Goal: Find specific page/section: Find specific page/section

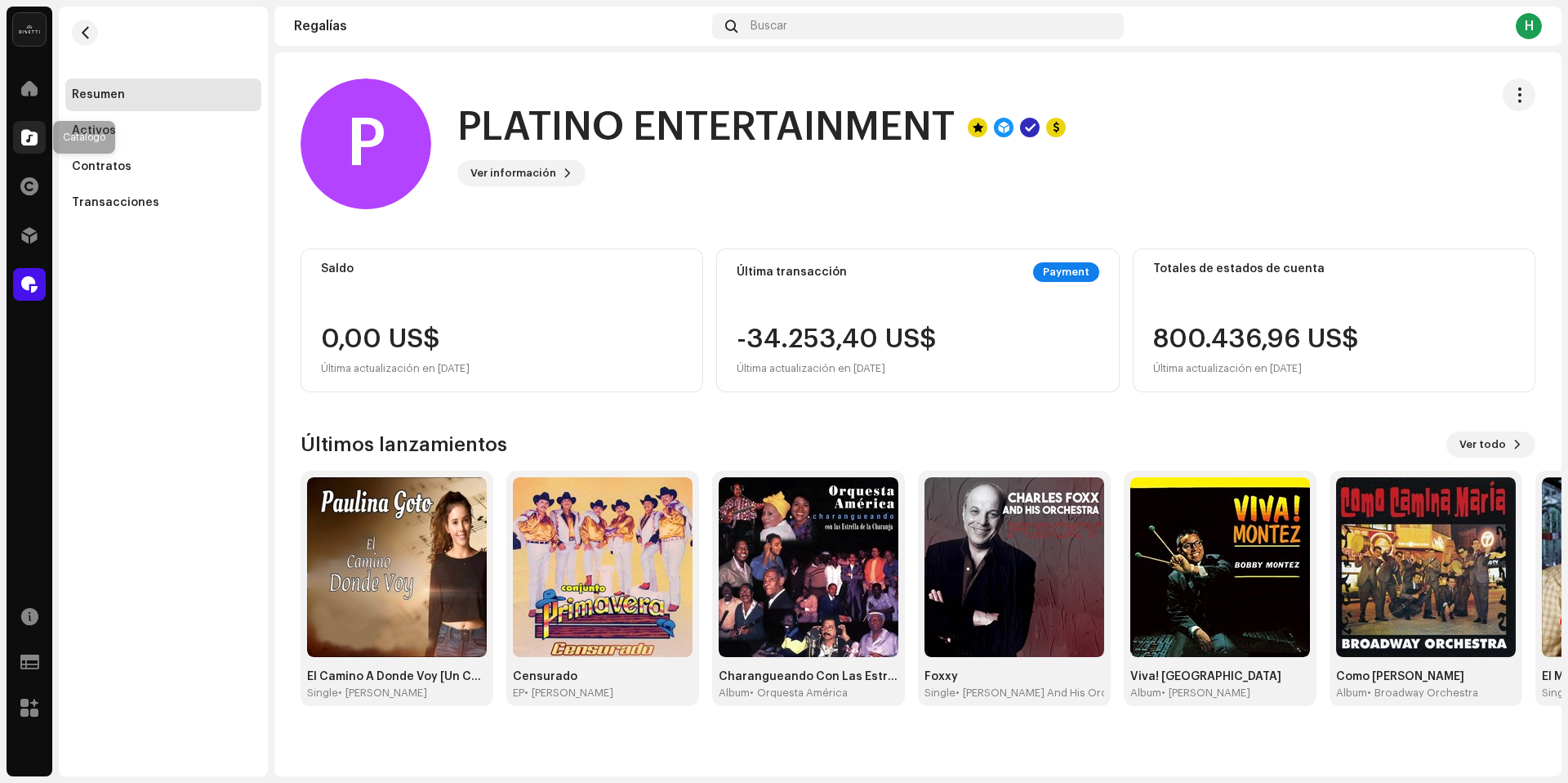
click at [34, 124] on div at bounding box center [29, 137] width 32 height 32
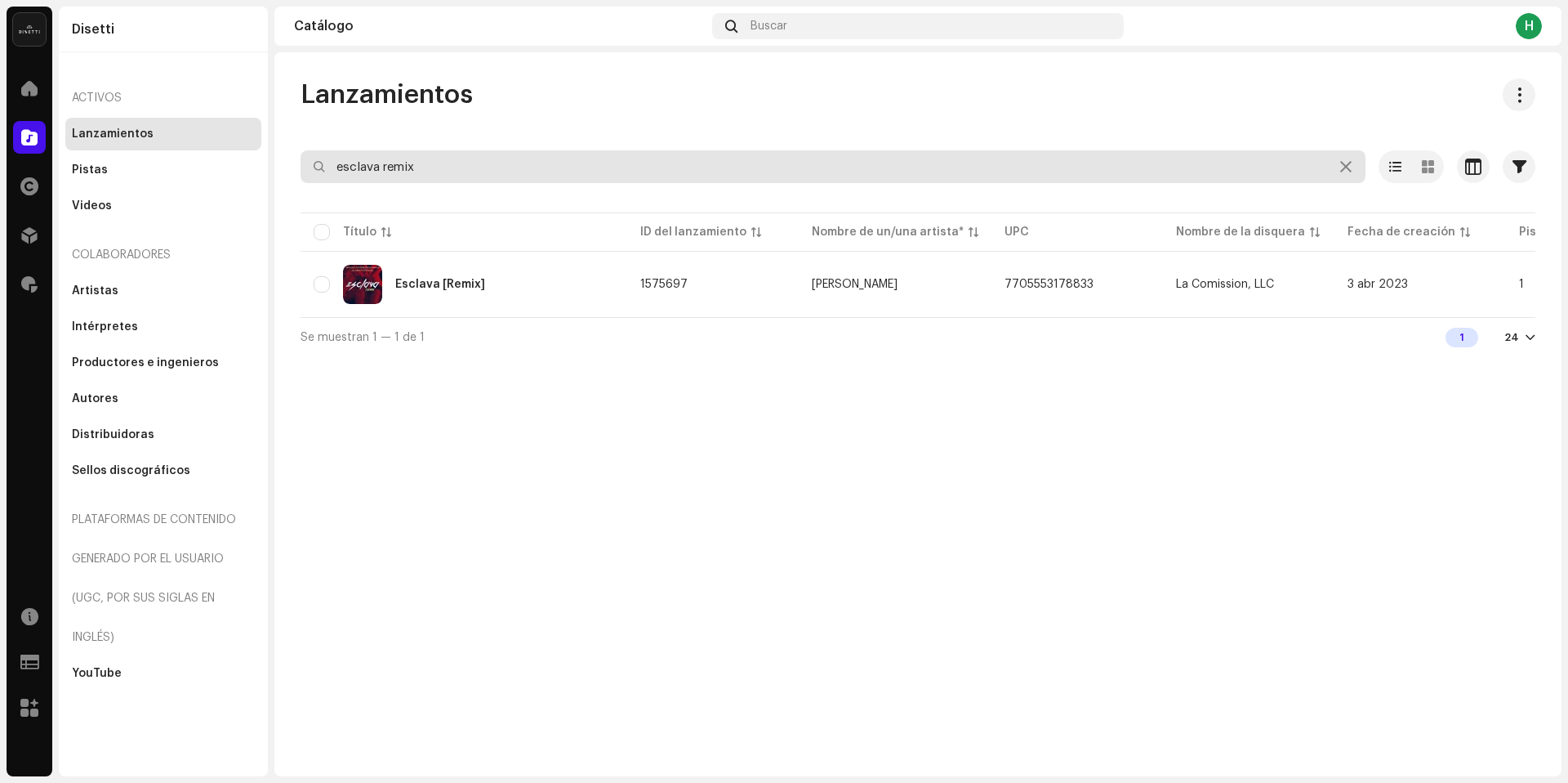
click at [521, 170] on input "esclava remix" at bounding box center [834, 166] width 1066 height 32
click at [394, 166] on input "Sin [PERSON_NAME]" at bounding box center [834, 166] width 1066 height 32
type input "Sin [PERSON_NAME]"
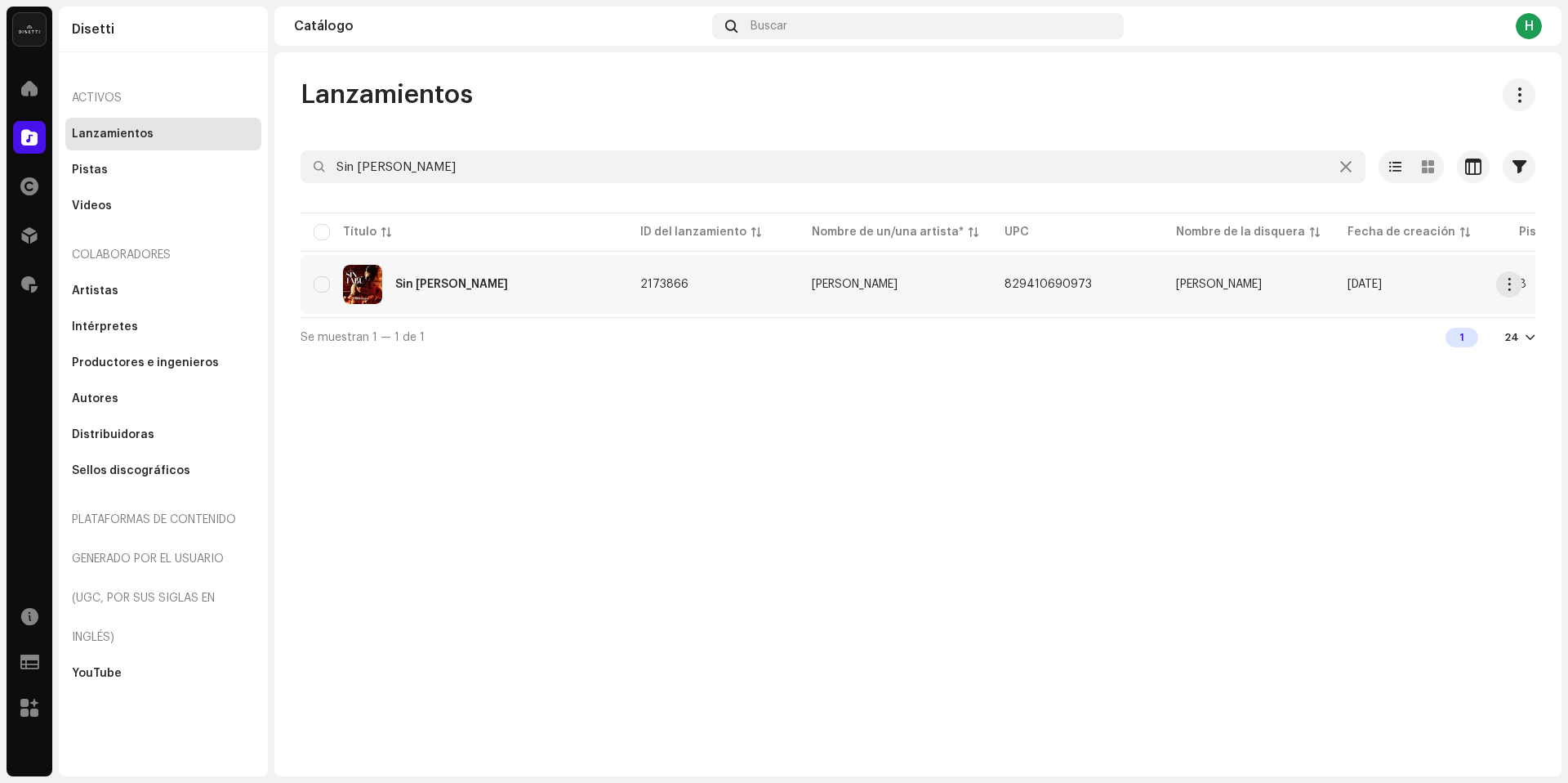
click at [791, 289] on td "2173866" at bounding box center [713, 284] width 172 height 59
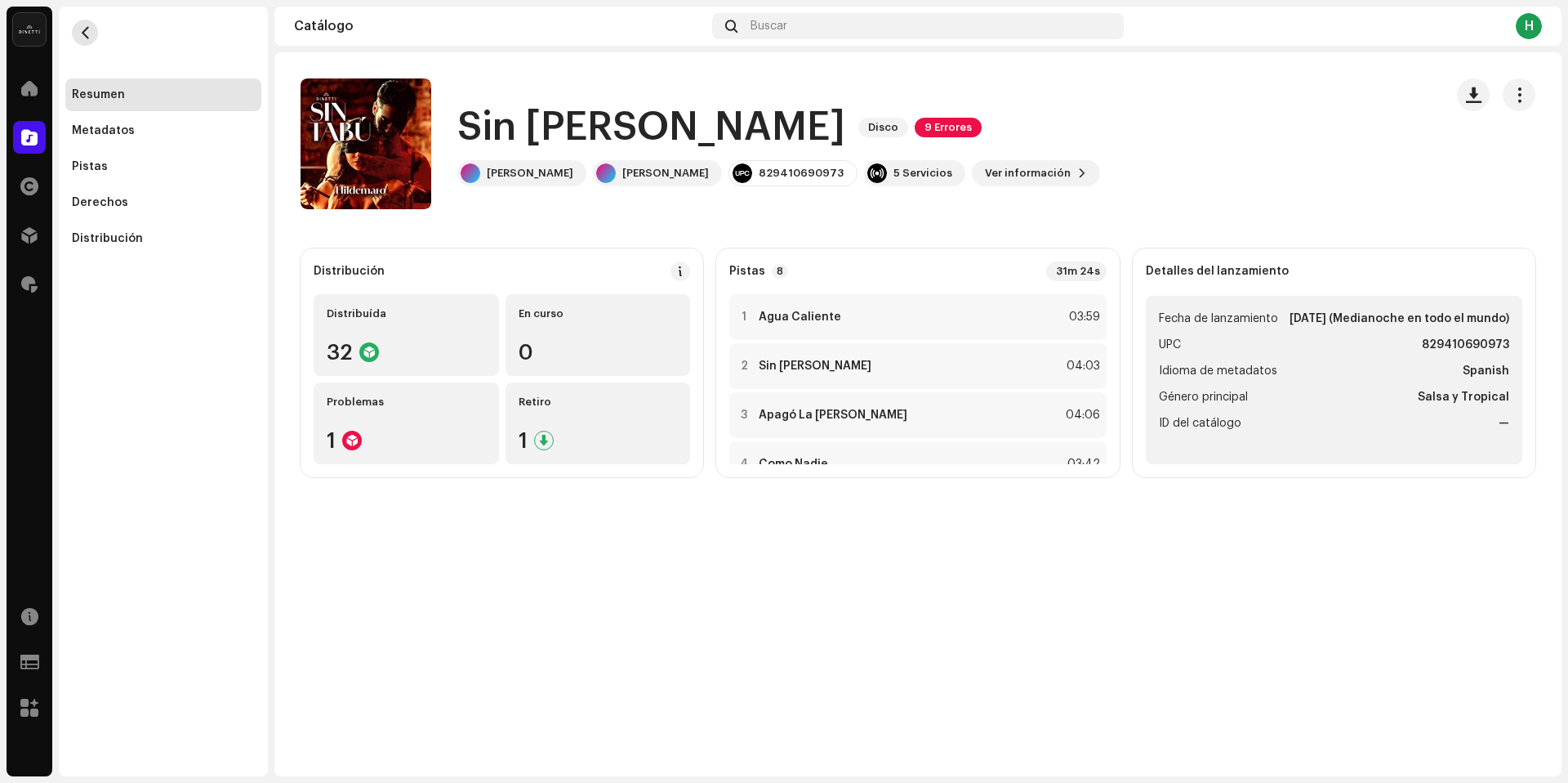
click at [96, 38] on button "button" at bounding box center [85, 33] width 27 height 27
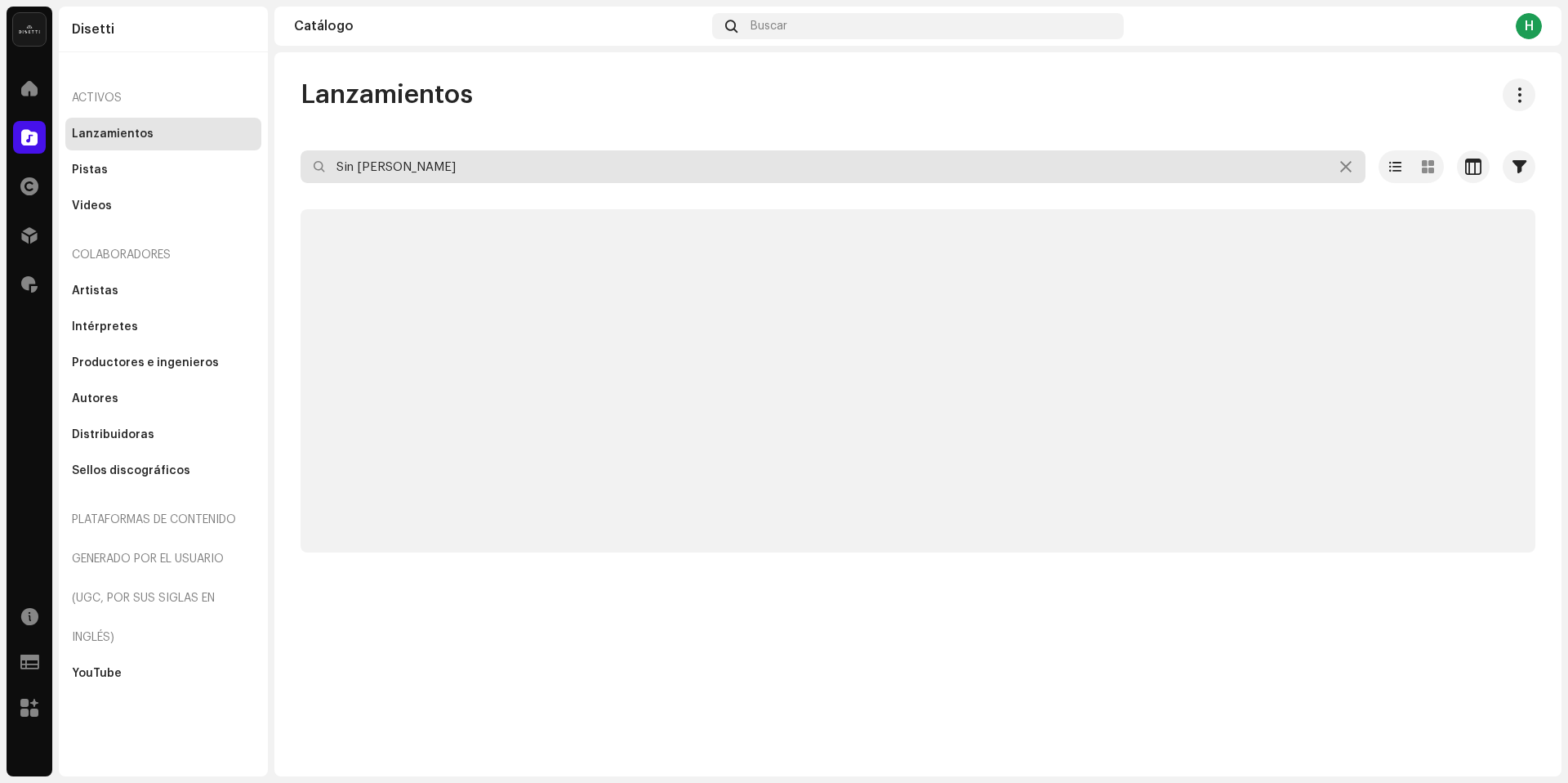
click at [464, 172] on input "Sin [PERSON_NAME]" at bounding box center [834, 166] width 1066 height 32
click at [464, 171] on input "Sin [PERSON_NAME]" at bounding box center [834, 166] width 1066 height 32
click at [464, 170] on input "Sin [PERSON_NAME]" at bounding box center [834, 166] width 1066 height 32
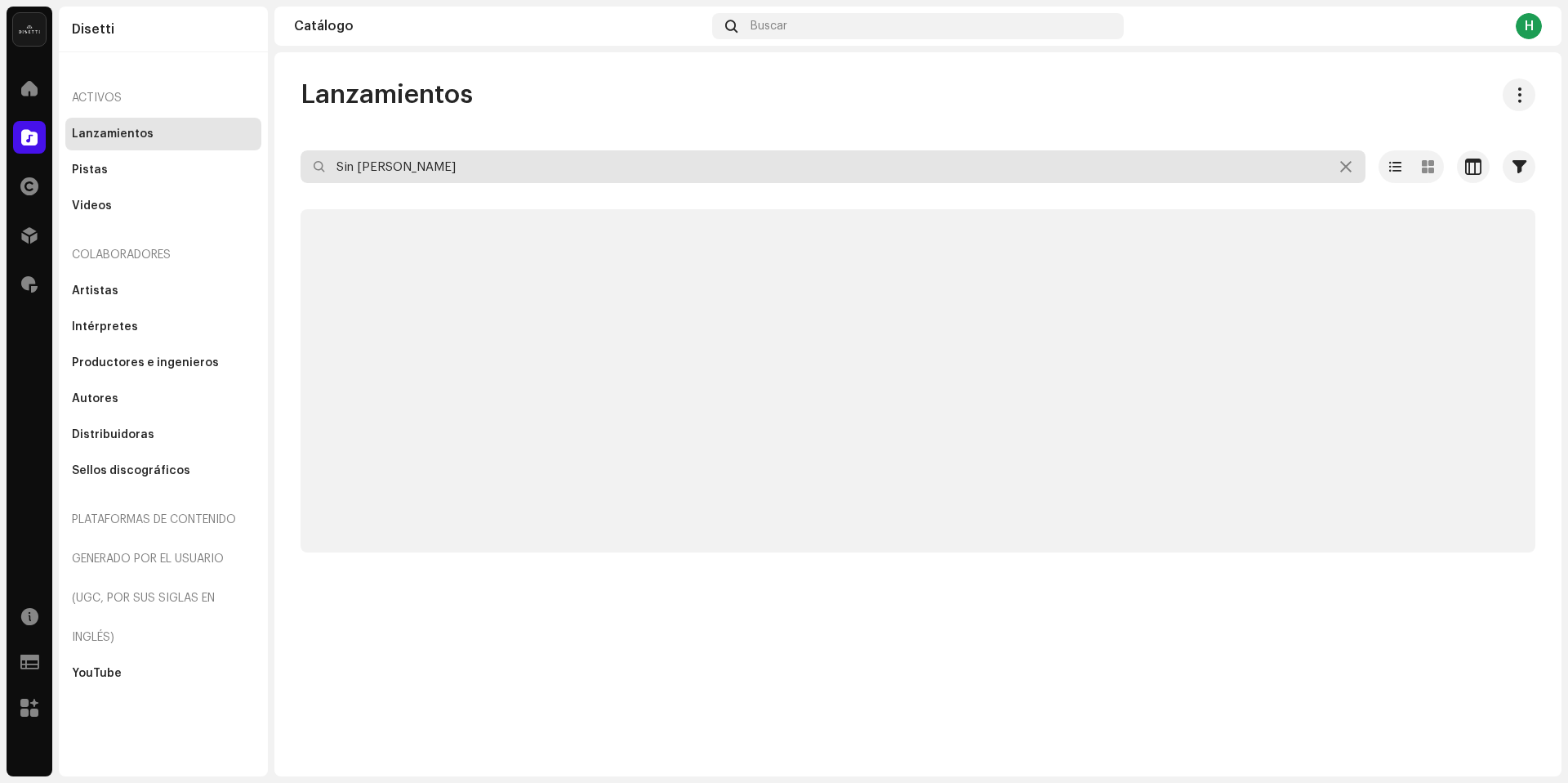
click at [464, 170] on input "Sin [PERSON_NAME]" at bounding box center [834, 166] width 1066 height 32
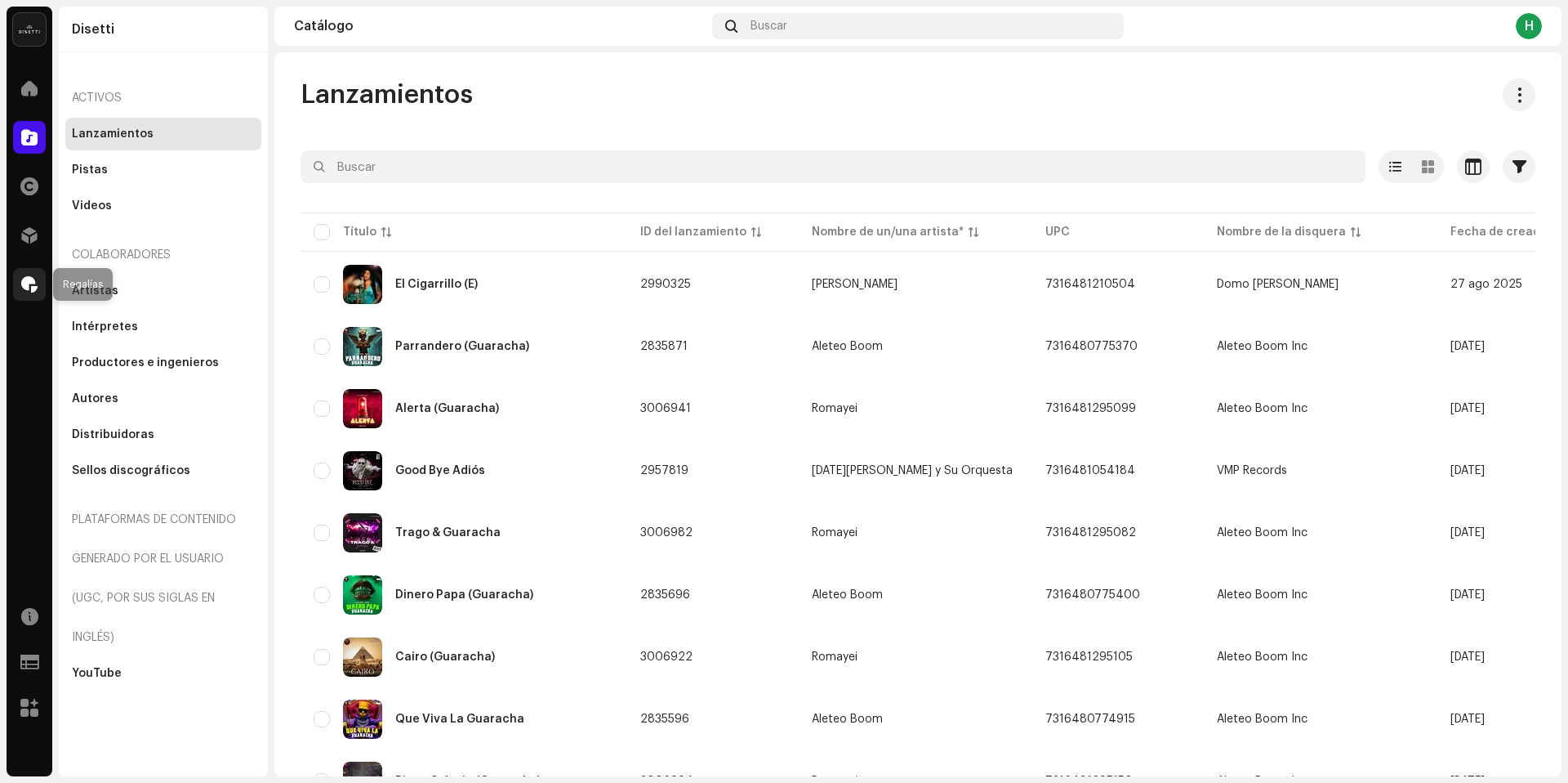
click at [28, 290] on span at bounding box center [28, 284] width 16 height 13
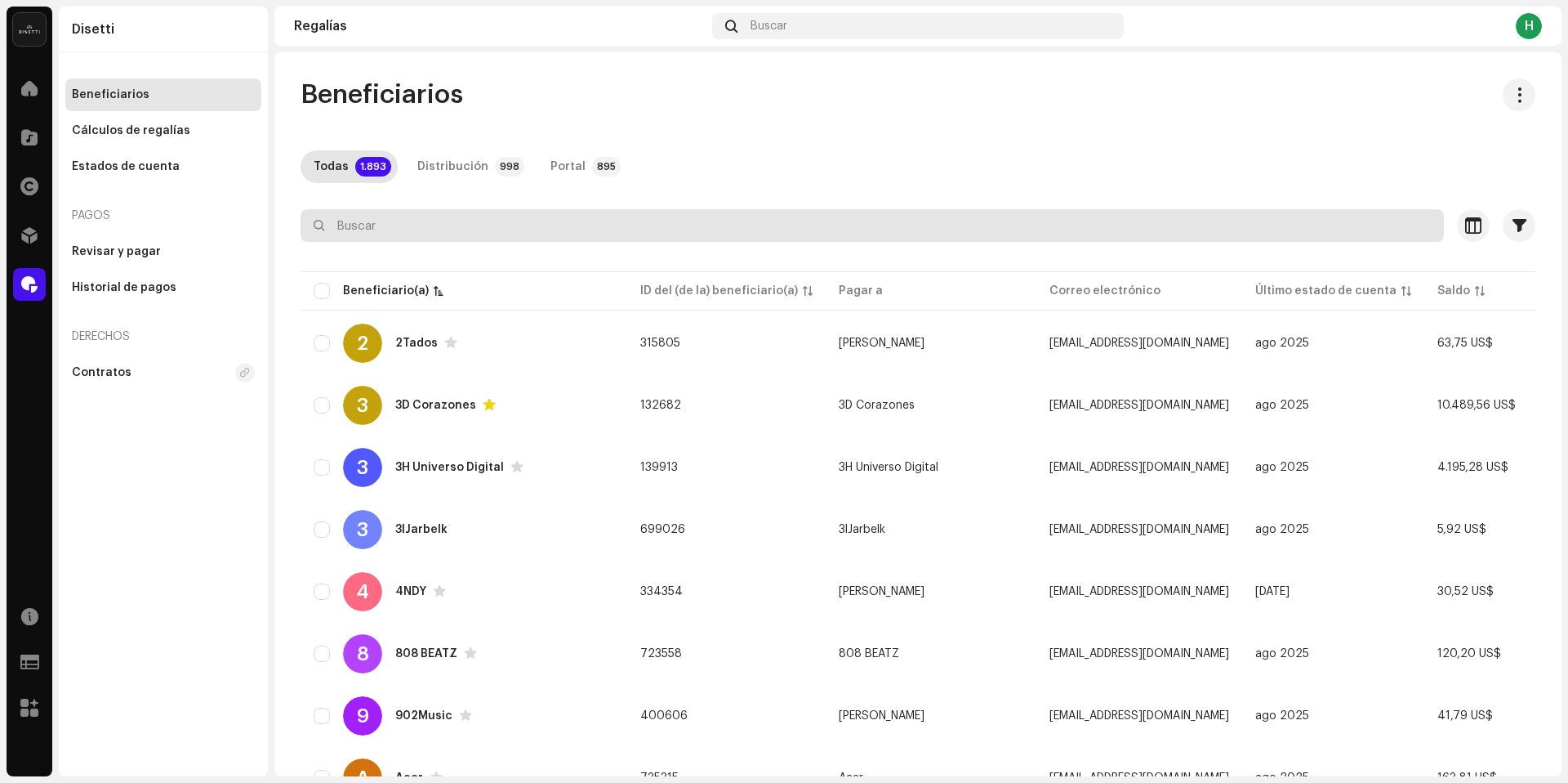
click at [727, 220] on input "text" at bounding box center [873, 225] width 1143 height 32
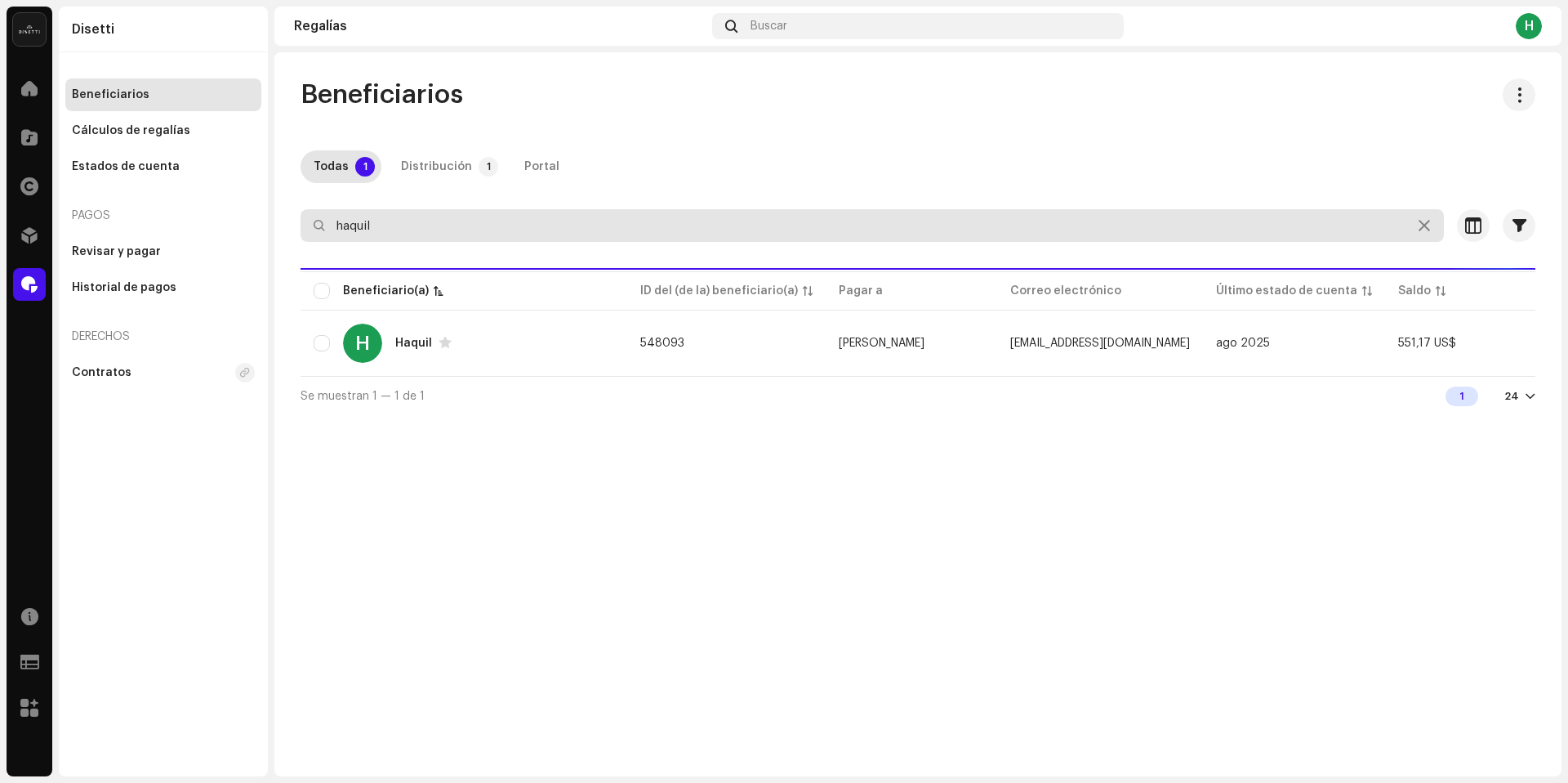
type input "haquil"
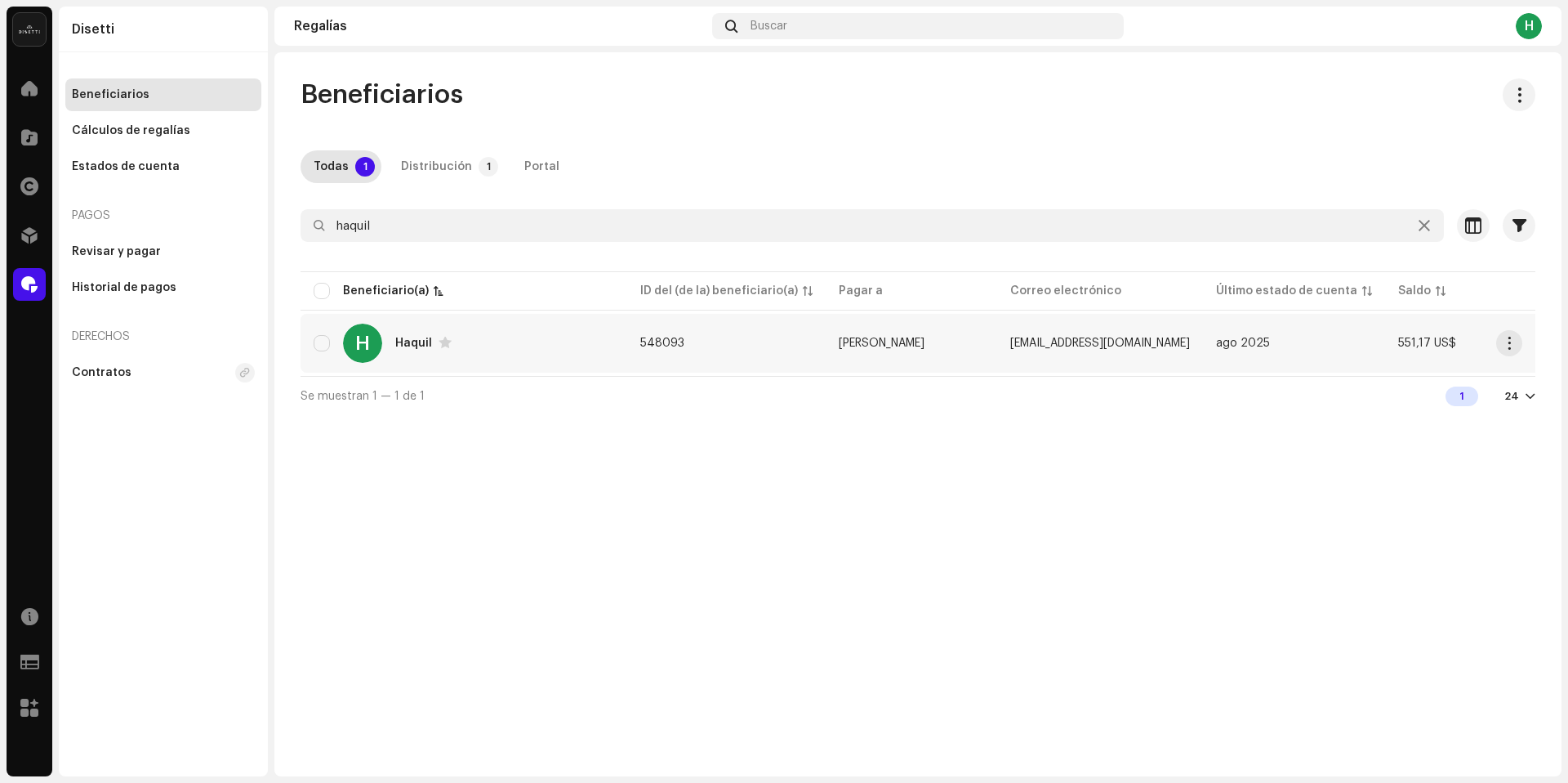
click at [551, 356] on div "H Haquil" at bounding box center [463, 343] width 301 height 39
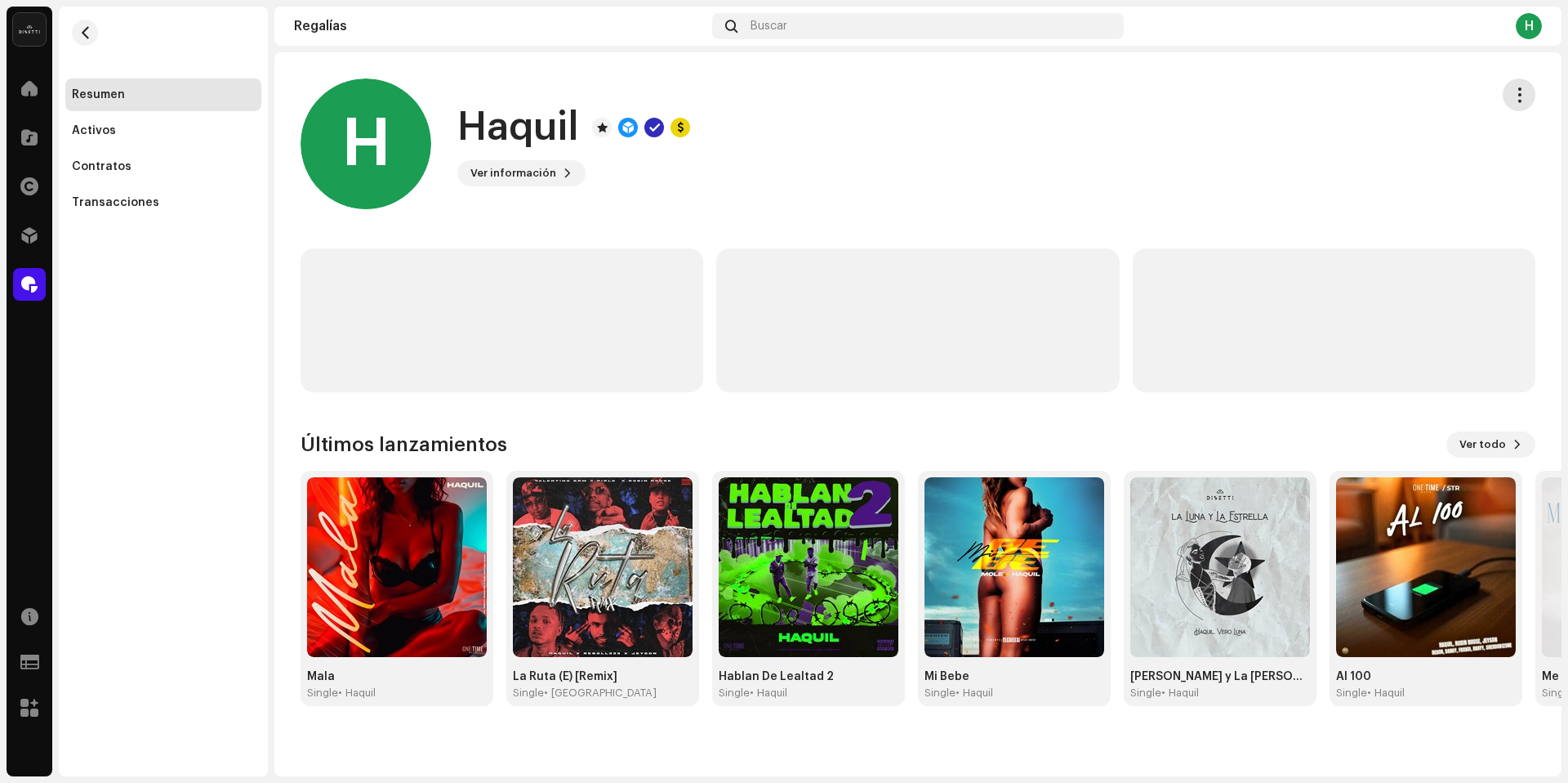
click at [1506, 97] on button "button" at bounding box center [1520, 95] width 32 height 32
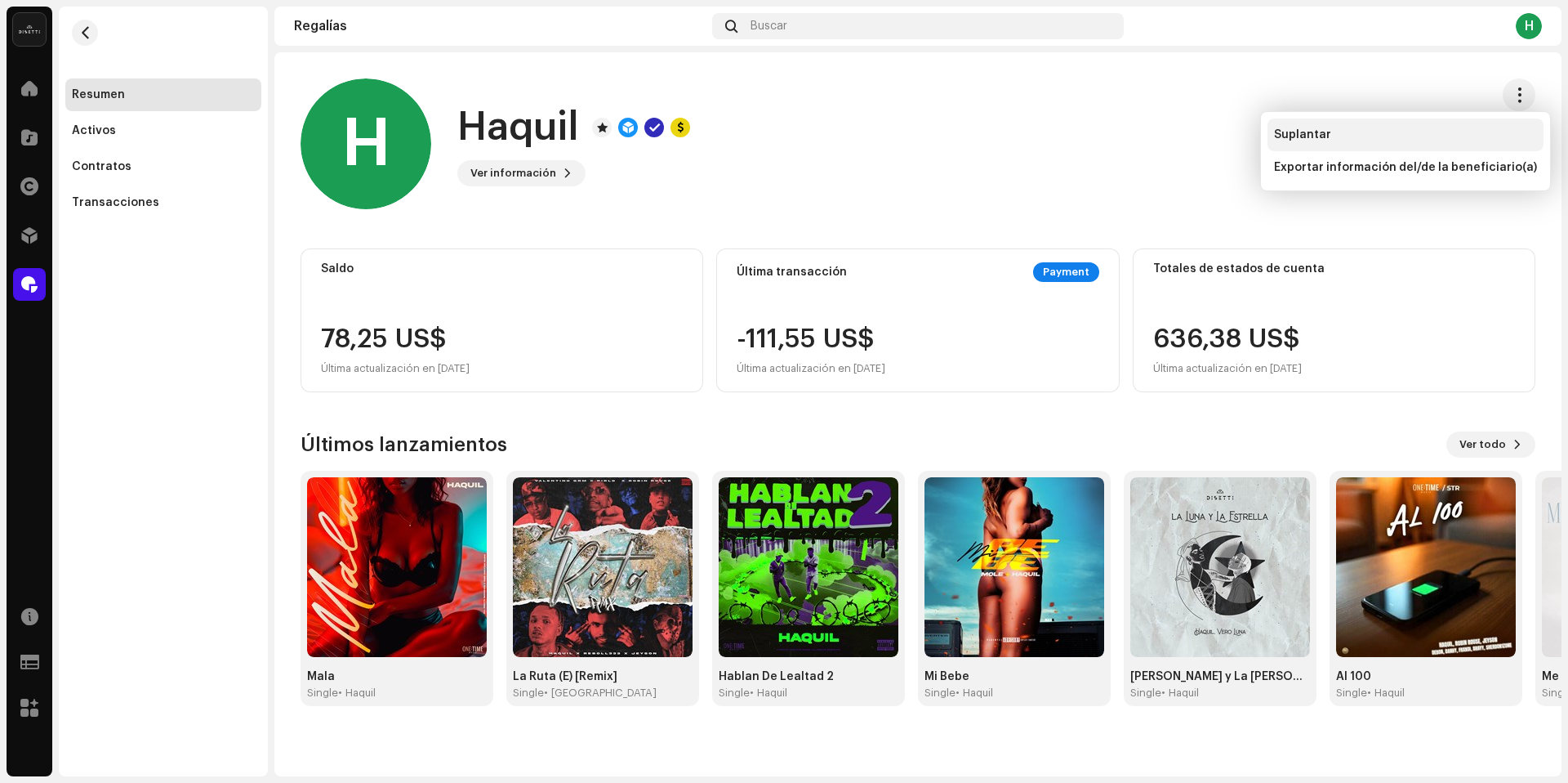
click at [1325, 138] on span "Suplantar" at bounding box center [1303, 135] width 57 height 13
